Goal: Navigation & Orientation: Find specific page/section

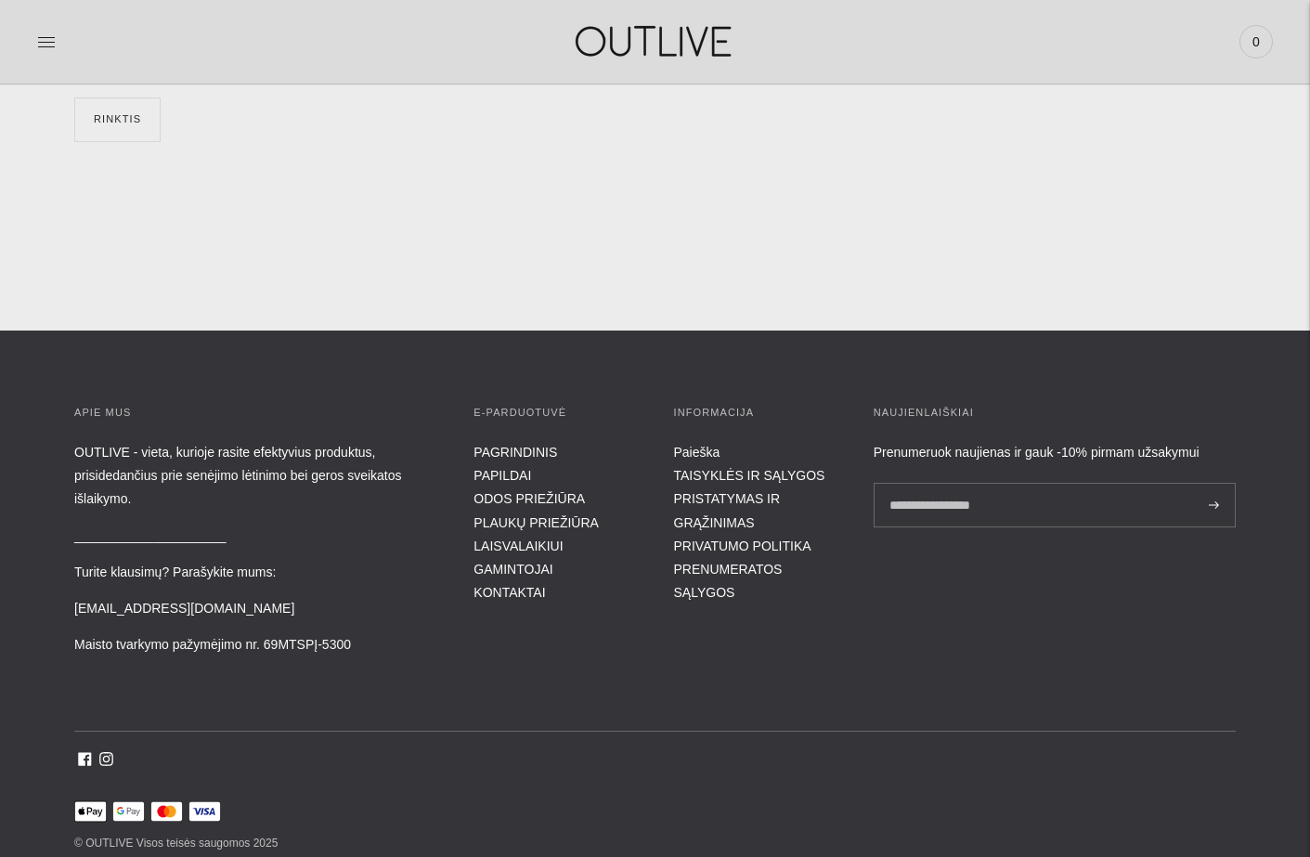
scroll to position [6627, 0]
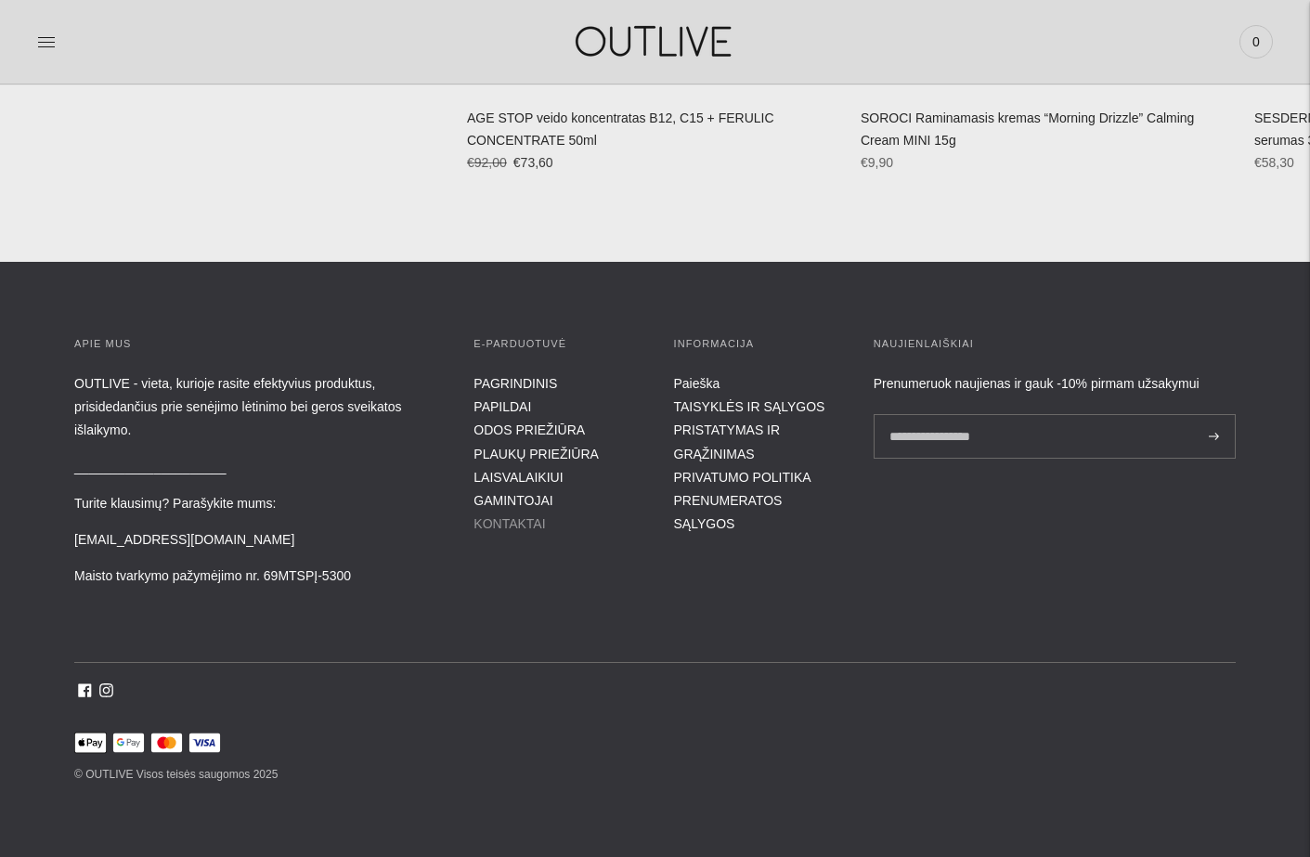
click at [507, 517] on link "KONTAKTAI" at bounding box center [508, 523] width 71 height 15
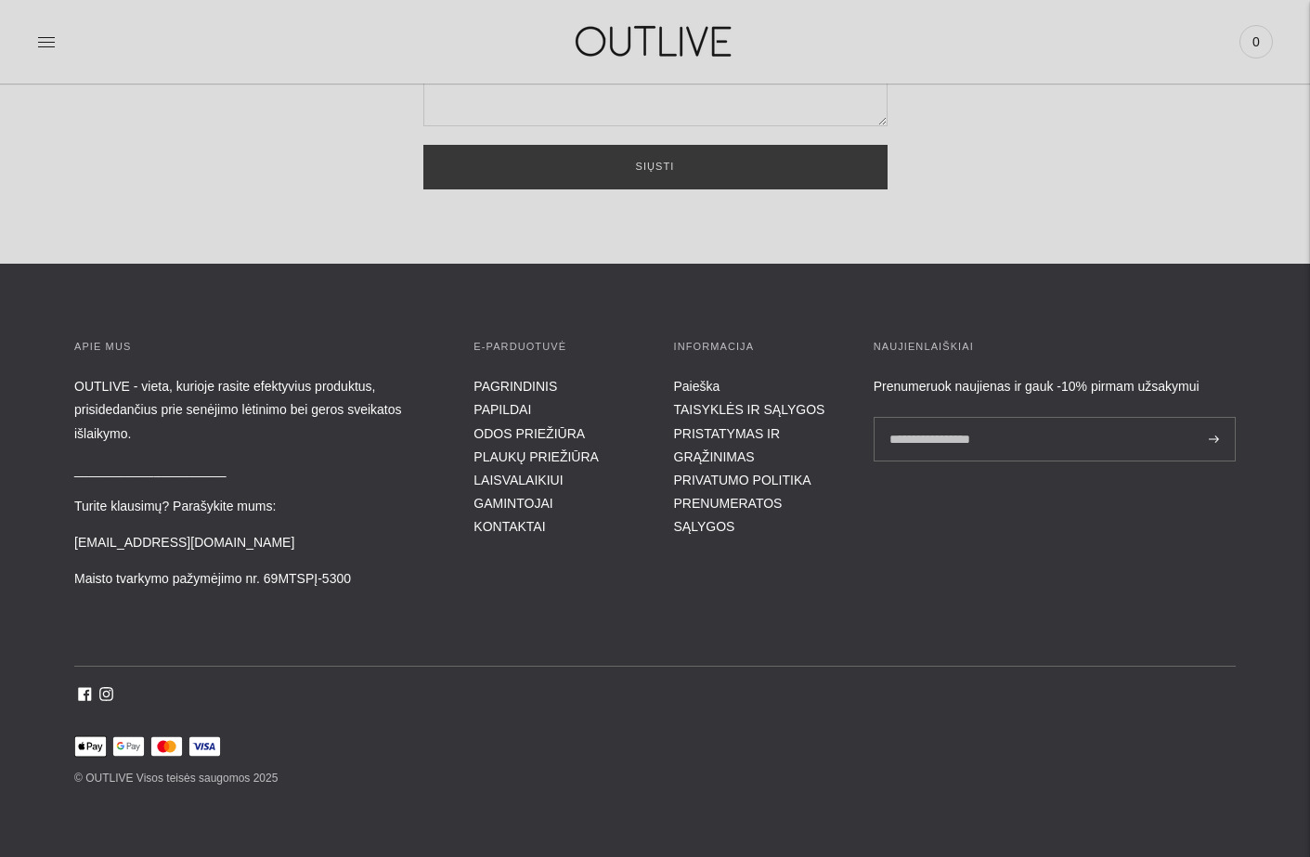
scroll to position [585, 0]
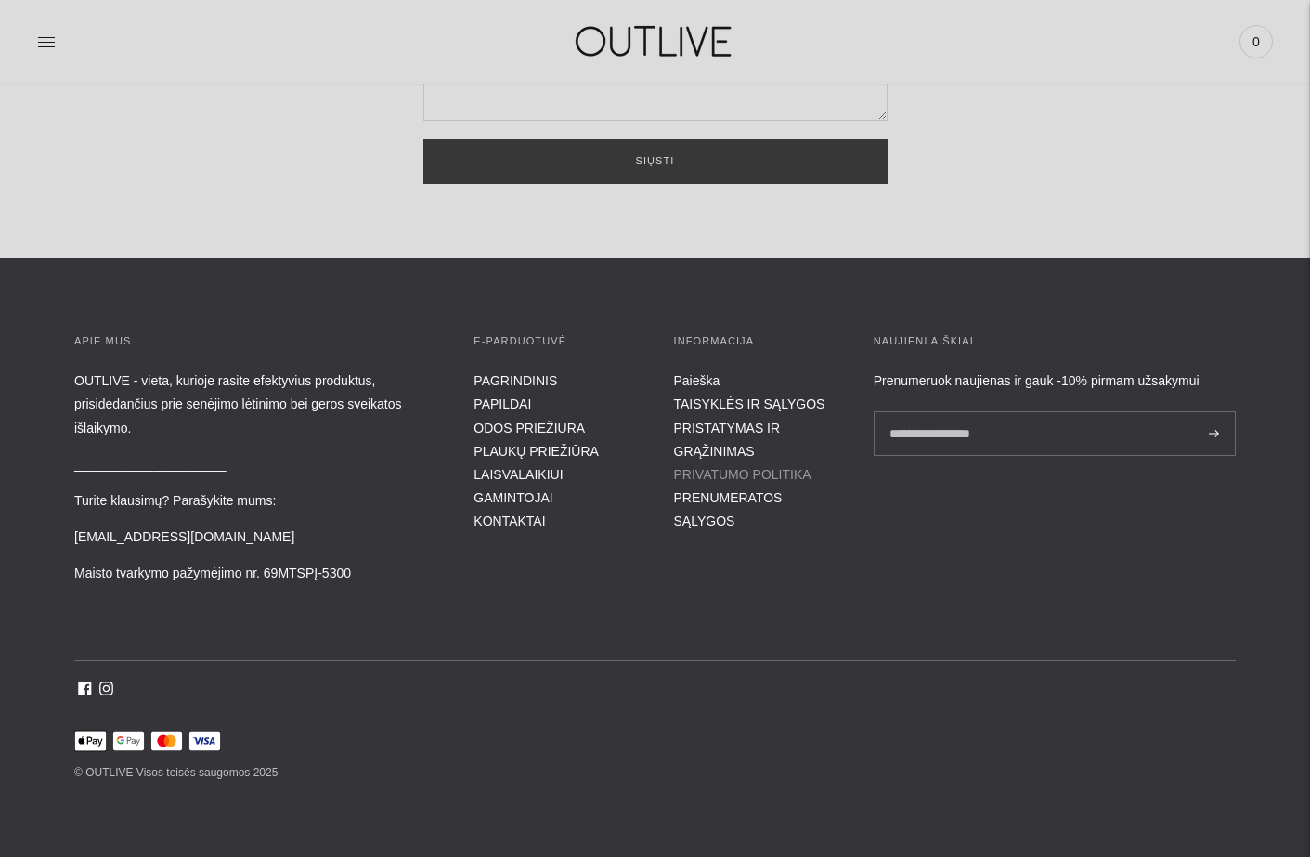
click at [761, 469] on link "PRIVATUMO POLITIKA" at bounding box center [742, 474] width 137 height 15
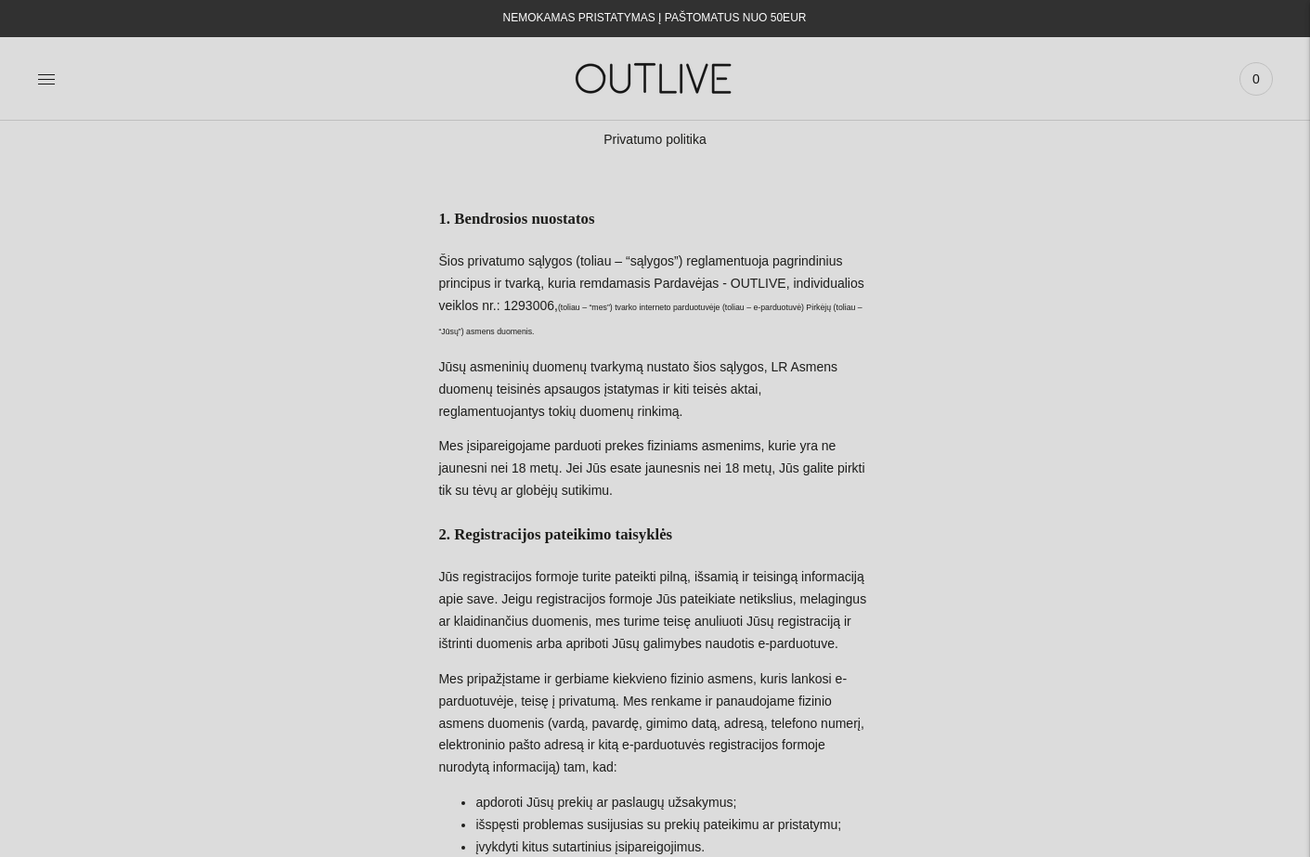
click at [38, 82] on icon at bounding box center [46, 79] width 19 height 19
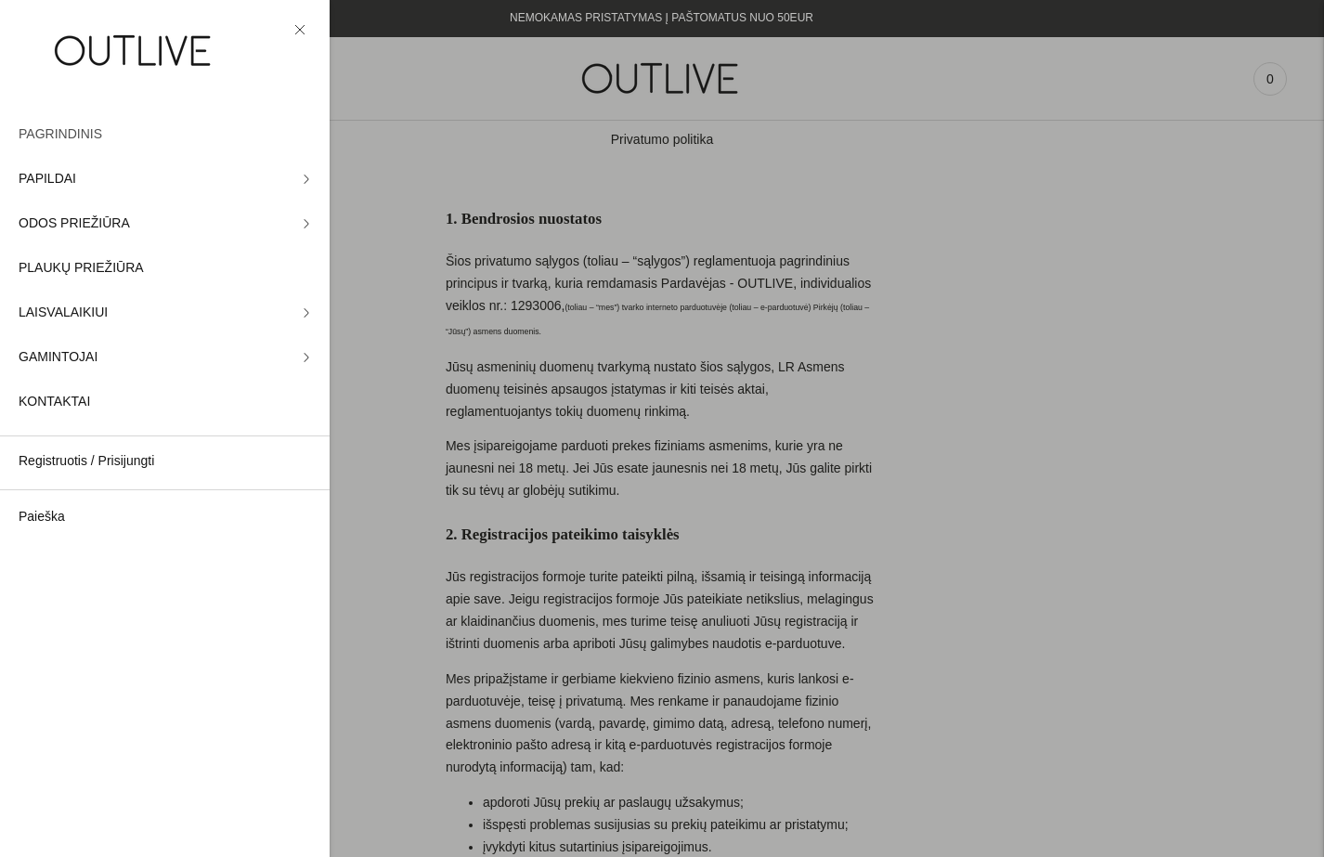
click at [69, 131] on span "PAGRINDINIS" at bounding box center [61, 134] width 84 height 22
